Goal: Information Seeking & Learning: Learn about a topic

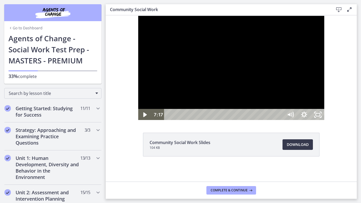
scroll to position [291, 0]
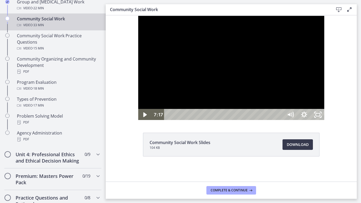
click at [325, 121] on div at bounding box center [231, 67] width 187 height 105
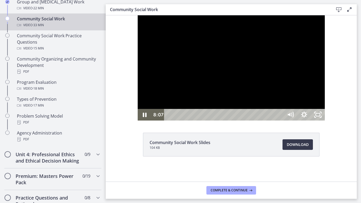
click at [233, 121] on div at bounding box center [231, 67] width 187 height 105
click at [278, 121] on div at bounding box center [231, 67] width 187 height 105
click at [311, 68] on div at bounding box center [231, 67] width 187 height 105
click at [311, 116] on div at bounding box center [231, 67] width 187 height 105
click at [281, 121] on div at bounding box center [231, 67] width 187 height 105
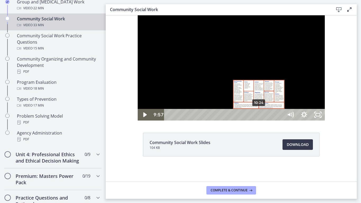
click at [228, 121] on div "10:24" at bounding box center [224, 115] width 111 height 12
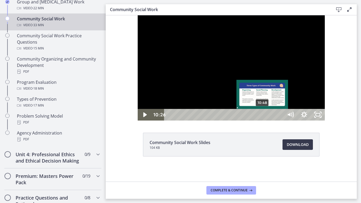
click at [231, 121] on div "10:48" at bounding box center [224, 115] width 111 height 12
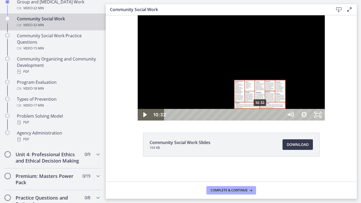
click at [229, 121] on div "10:32" at bounding box center [224, 115] width 111 height 12
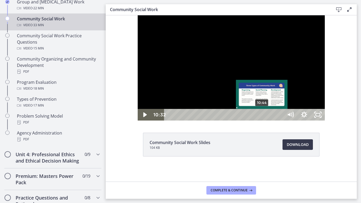
click at [230, 121] on div "10:44" at bounding box center [224, 115] width 111 height 12
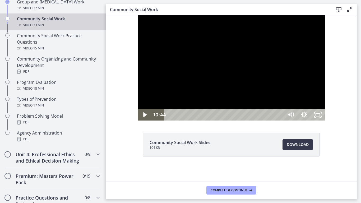
click at [235, 121] on div at bounding box center [231, 67] width 187 height 105
click at [203, 121] on div at bounding box center [231, 67] width 187 height 105
click at [307, 121] on div at bounding box center [231, 67] width 187 height 105
click at [325, 121] on div at bounding box center [231, 67] width 187 height 105
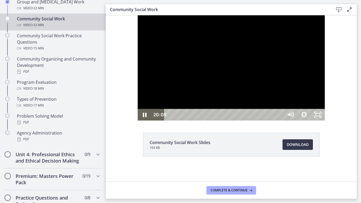
click at [325, 121] on div at bounding box center [231, 67] width 187 height 105
click at [325, 102] on div at bounding box center [231, 67] width 187 height 105
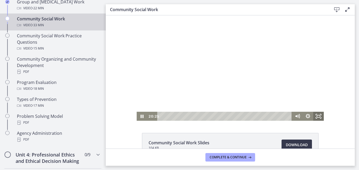
click at [316, 117] on icon "Fullscreen" at bounding box center [318, 116] width 11 height 9
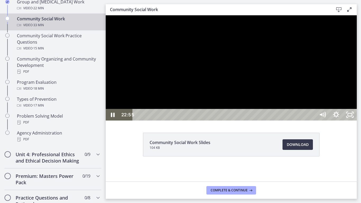
click at [357, 121] on div at bounding box center [231, 67] width 251 height 105
click at [342, 121] on div at bounding box center [231, 67] width 251 height 105
click at [269, 108] on div at bounding box center [231, 67] width 251 height 105
click at [337, 121] on div at bounding box center [231, 67] width 251 height 105
click at [269, 121] on div at bounding box center [231, 67] width 251 height 105
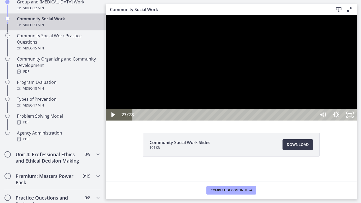
click at [255, 97] on div at bounding box center [231, 67] width 251 height 105
click at [267, 103] on div at bounding box center [231, 67] width 251 height 105
click at [295, 106] on div at bounding box center [231, 67] width 251 height 105
click at [312, 121] on div "29:12" at bounding box center [225, 115] width 175 height 12
click at [312, 121] on div "29:35" at bounding box center [225, 115] width 175 height 12
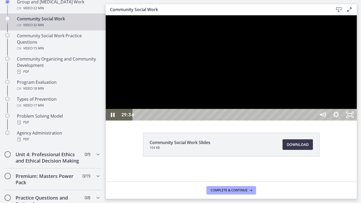
click at [312, 121] on div "29:56" at bounding box center [225, 115] width 175 height 12
click at [358, 122] on icon "Unfullscreen" at bounding box center [350, 115] width 16 height 14
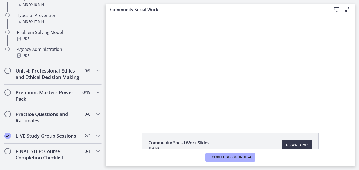
scroll to position [347, 0]
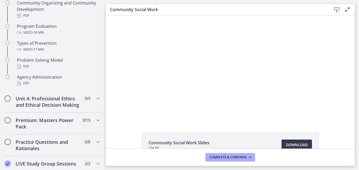
drag, startPoint x: 104, startPoint y: 86, endPoint x: 2, endPoint y: 84, distance: 101.5
click at [10, 123] on span "Chapters" at bounding box center [7, 119] width 5 height 5
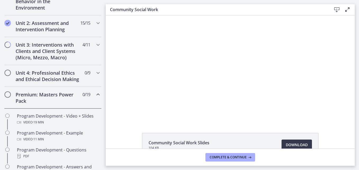
scroll to position [162, 0]
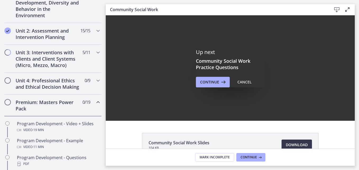
click at [95, 105] on icon "Chapters" at bounding box center [98, 102] width 6 height 6
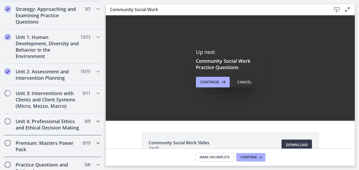
scroll to position [109, 0]
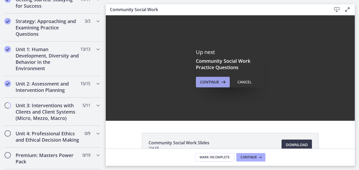
click at [207, 83] on span "Continue" at bounding box center [209, 82] width 19 height 6
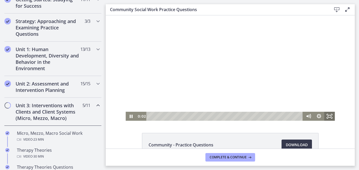
click at [329, 117] on icon "Fullscreen" at bounding box center [329, 116] width 11 height 9
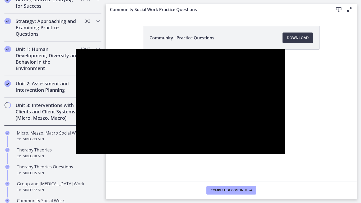
click at [253, 124] on div at bounding box center [180, 101] width 209 height 105
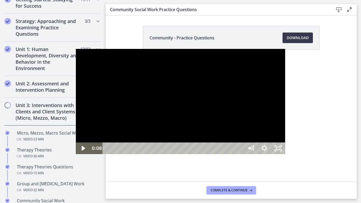
click at [147, 117] on div at bounding box center [180, 101] width 209 height 105
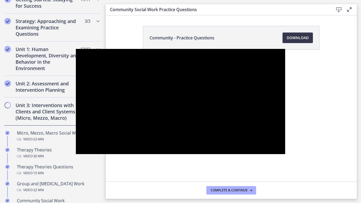
click at [94, 117] on div at bounding box center [180, 101] width 209 height 105
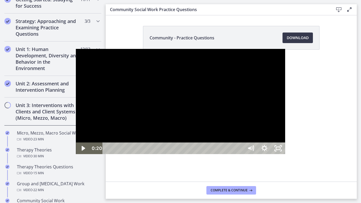
click at [94, 126] on div at bounding box center [180, 101] width 209 height 105
click at [118, 120] on div at bounding box center [180, 101] width 209 height 105
click at [160, 115] on div at bounding box center [180, 101] width 209 height 105
drag, startPoint x: 328, startPoint y: 158, endPoint x: 326, endPoint y: 167, distance: 10.1
click at [253, 121] on div "Volume" at bounding box center [250, 118] width 5 height 5
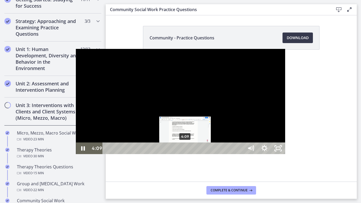
click at [110, 154] on div "4:09" at bounding box center [174, 148] width 133 height 12
click at [113, 154] on div "4:20" at bounding box center [174, 148] width 133 height 12
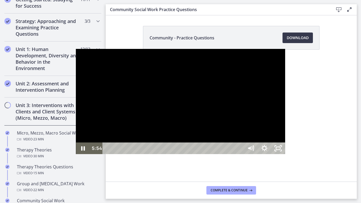
click at [164, 154] on div at bounding box center [180, 101] width 209 height 105
click at [150, 151] on div at bounding box center [180, 101] width 209 height 105
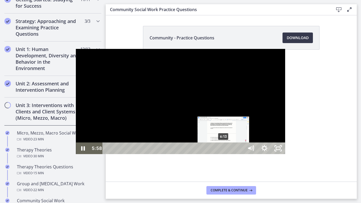
click at [148, 154] on div "6:13" at bounding box center [174, 148] width 133 height 12
click at [152, 154] on div "6:25" at bounding box center [174, 148] width 133 height 12
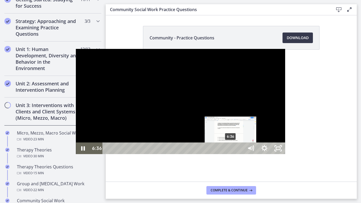
click at [155, 154] on div "6:36" at bounding box center [174, 148] width 133 height 12
click at [159, 154] on div "6:47" at bounding box center [174, 148] width 133 height 12
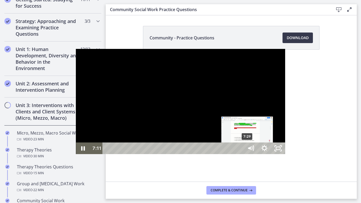
click at [172, 154] on div "7:29" at bounding box center [174, 148] width 133 height 12
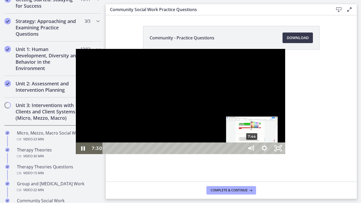
click at [177, 154] on div "7:44" at bounding box center [174, 148] width 133 height 12
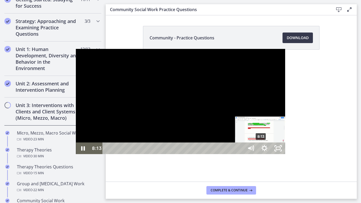
click at [186, 154] on div "8:13" at bounding box center [174, 148] width 133 height 12
click at [190, 154] on div "8:27" at bounding box center [174, 148] width 133 height 12
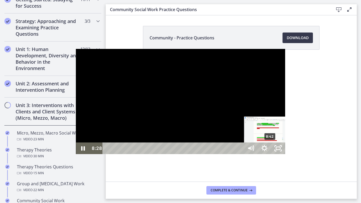
click at [195, 154] on div "8:42" at bounding box center [174, 148] width 133 height 12
click at [202, 154] on div "9:06" at bounding box center [174, 148] width 133 height 12
click at [199, 154] on div "8:56" at bounding box center [174, 148] width 133 height 12
click at [201, 154] on div "9:04" at bounding box center [174, 148] width 133 height 12
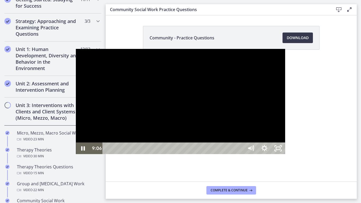
click at [176, 150] on div at bounding box center [180, 101] width 209 height 105
click at [134, 93] on div at bounding box center [180, 101] width 209 height 105
click at [215, 154] on div "9:49" at bounding box center [174, 148] width 133 height 12
click at [219, 154] on div "10:02" at bounding box center [174, 148] width 133 height 12
click at [224, 154] on div "10:17" at bounding box center [174, 148] width 133 height 12
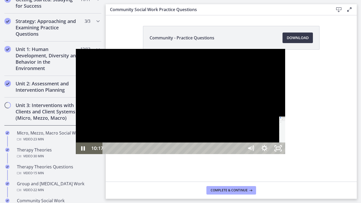
click at [230, 154] on div "10:36" at bounding box center [174, 148] width 133 height 12
click at [124, 121] on div at bounding box center [180, 101] width 209 height 105
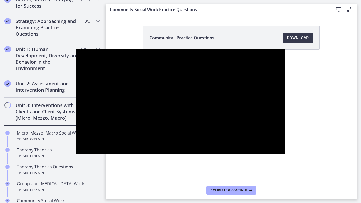
click at [123, 121] on div at bounding box center [180, 101] width 209 height 105
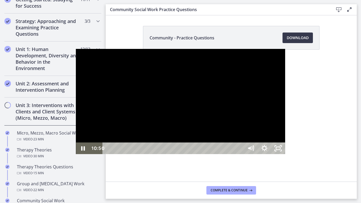
click at [217, 154] on div at bounding box center [180, 101] width 209 height 105
click at [207, 154] on div at bounding box center [180, 101] width 209 height 105
click at [240, 154] on div "11:57" at bounding box center [174, 148] width 133 height 12
click at [240, 154] on div "12:16" at bounding box center [174, 148] width 133 height 12
click at [240, 154] on div "12:49" at bounding box center [174, 148] width 133 height 12
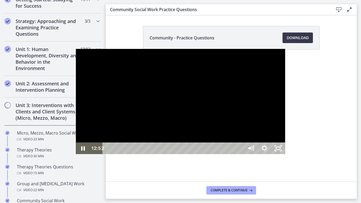
click at [240, 154] on div "12:36" at bounding box center [174, 148] width 133 height 12
click at [240, 154] on div "13:01" at bounding box center [174, 148] width 133 height 12
click at [240, 154] on div "13:08" at bounding box center [174, 148] width 133 height 12
click at [240, 154] on div at bounding box center [180, 101] width 209 height 105
click at [223, 154] on div at bounding box center [180, 101] width 209 height 105
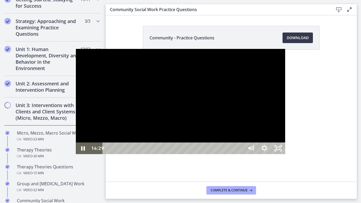
click at [240, 154] on div "14:29" at bounding box center [174, 148] width 133 height 12
click at [240, 154] on div "14:43" at bounding box center [174, 148] width 133 height 12
click at [240, 154] on div "14:49" at bounding box center [174, 148] width 133 height 12
click at [240, 154] on div "14:56" at bounding box center [174, 148] width 133 height 12
click at [240, 154] on div "14:28" at bounding box center [174, 148] width 133 height 12
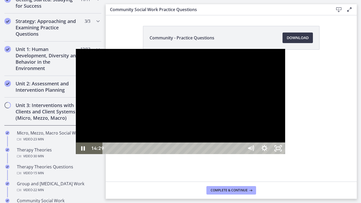
click at [240, 154] on div "13:55" at bounding box center [174, 148] width 133 height 12
click at [240, 154] on div "14:03" at bounding box center [174, 148] width 133 height 12
click at [286, 155] on icon "Unfullscreen" at bounding box center [278, 148] width 16 height 14
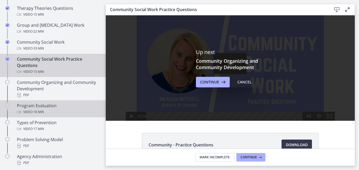
click at [69, 111] on div "Video · 18 min" at bounding box center [58, 112] width 82 height 6
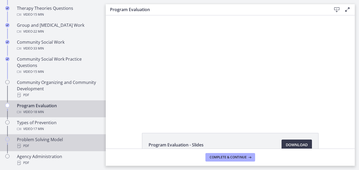
click at [67, 142] on div "Problem Solving Model PDF" at bounding box center [58, 142] width 82 height 13
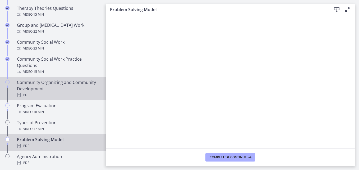
click at [77, 83] on div "Community Organizing and Community Development PDF" at bounding box center [58, 88] width 82 height 19
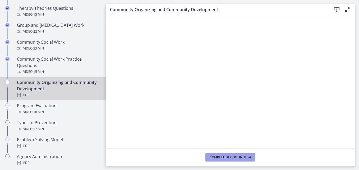
click at [214, 156] on span "Complete & continue" at bounding box center [228, 157] width 37 height 4
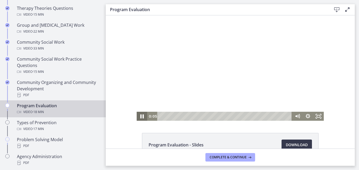
click at [138, 118] on icon "Pause" at bounding box center [142, 116] width 13 height 11
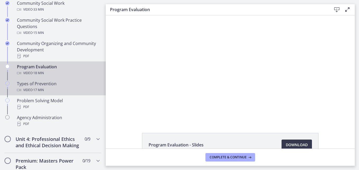
scroll to position [320, 0]
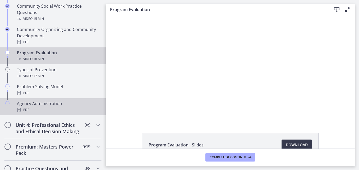
click at [81, 108] on div "PDF" at bounding box center [58, 110] width 82 height 6
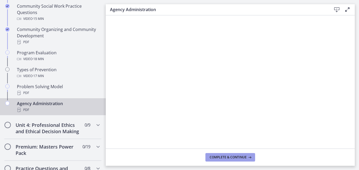
click at [223, 157] on span "Complete & continue" at bounding box center [228, 157] width 37 height 4
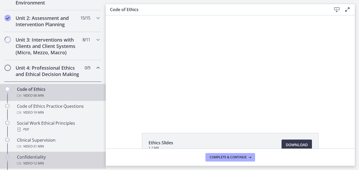
scroll to position [162, 0]
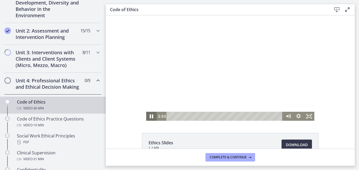
click at [152, 116] on icon "Pause" at bounding box center [151, 116] width 13 height 11
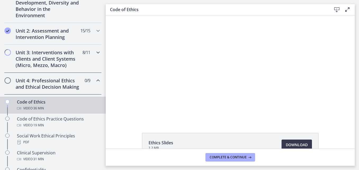
click at [45, 63] on h2 "Unit 3: Interventions with Clients and Client Systems (Micro, Mezzo, Macro)" at bounding box center [48, 58] width 64 height 19
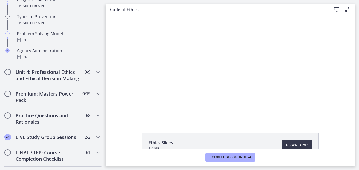
scroll to position [320, 0]
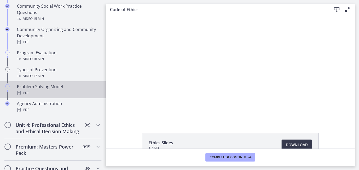
click at [61, 90] on div "PDF" at bounding box center [58, 93] width 82 height 6
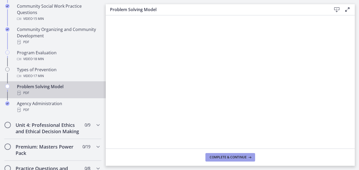
click at [228, 156] on span "Complete & continue" at bounding box center [228, 157] width 37 height 4
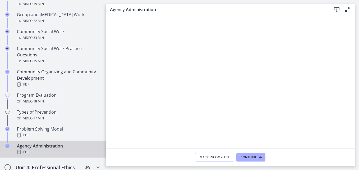
scroll to position [294, 0]
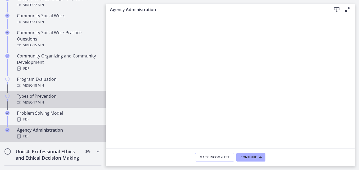
click at [73, 94] on div "Types of Prevention Video · 17 min" at bounding box center [58, 99] width 82 height 13
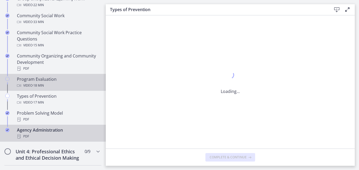
click at [74, 77] on div "Program Evaluation Video · 18 min" at bounding box center [58, 82] width 82 height 13
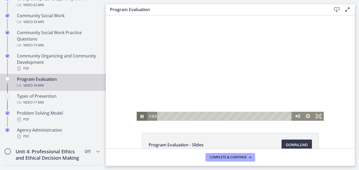
click at [138, 117] on icon "Pause" at bounding box center [142, 116] width 11 height 9
